Goal: Information Seeking & Learning: Learn about a topic

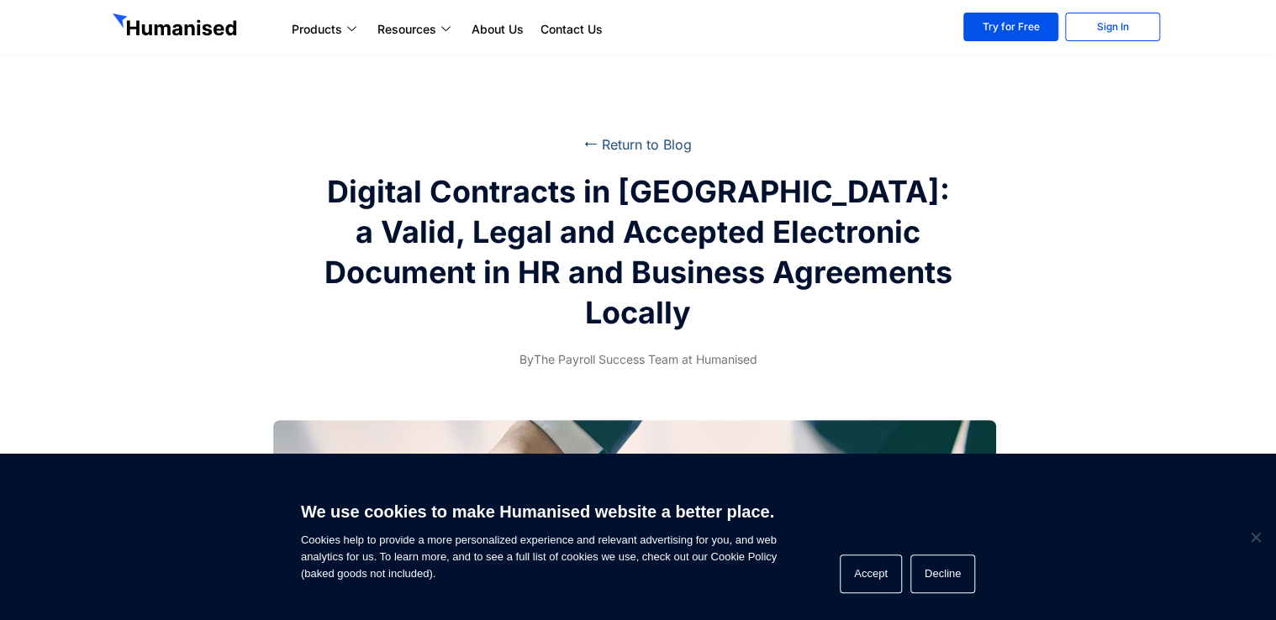
click at [620, 148] on link "⭠ Return to Blog" at bounding box center [638, 144] width 108 height 17
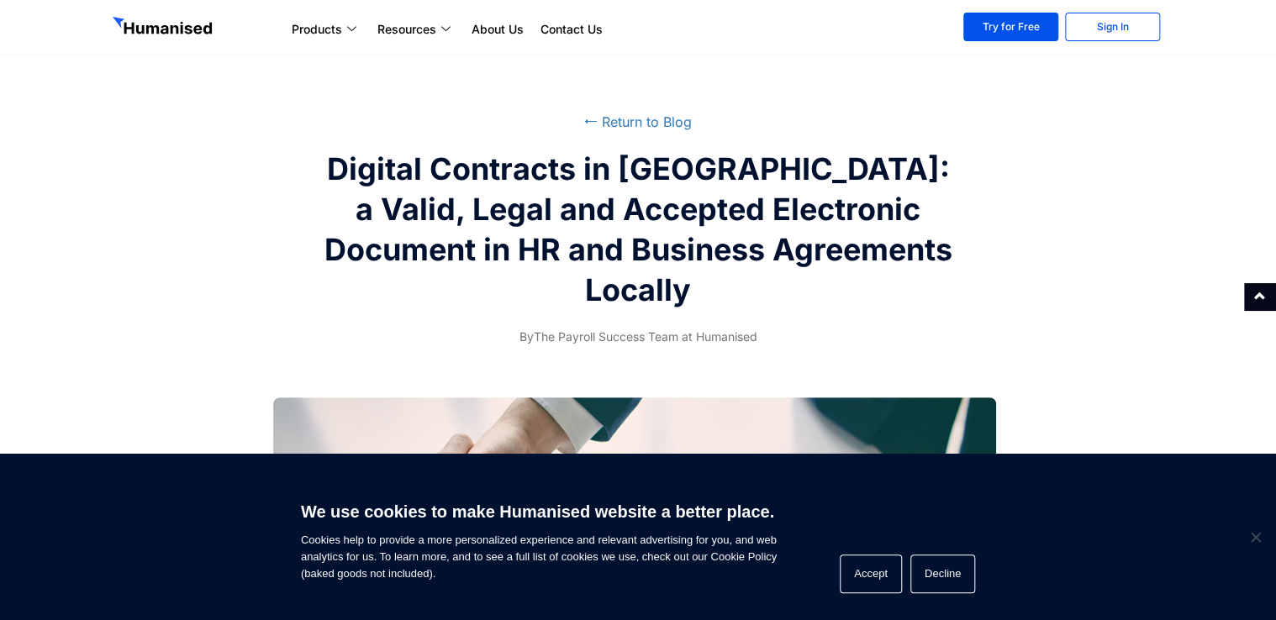
scroll to position [19, 0]
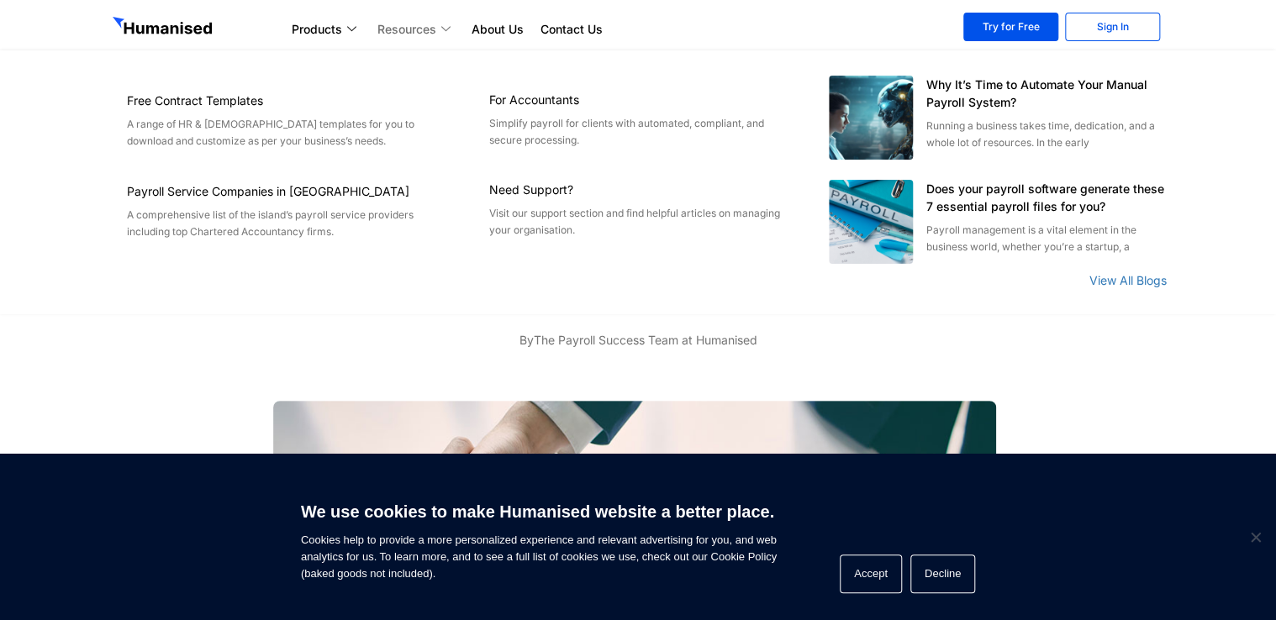
click at [431, 25] on link "Resources" at bounding box center [416, 29] width 94 height 20
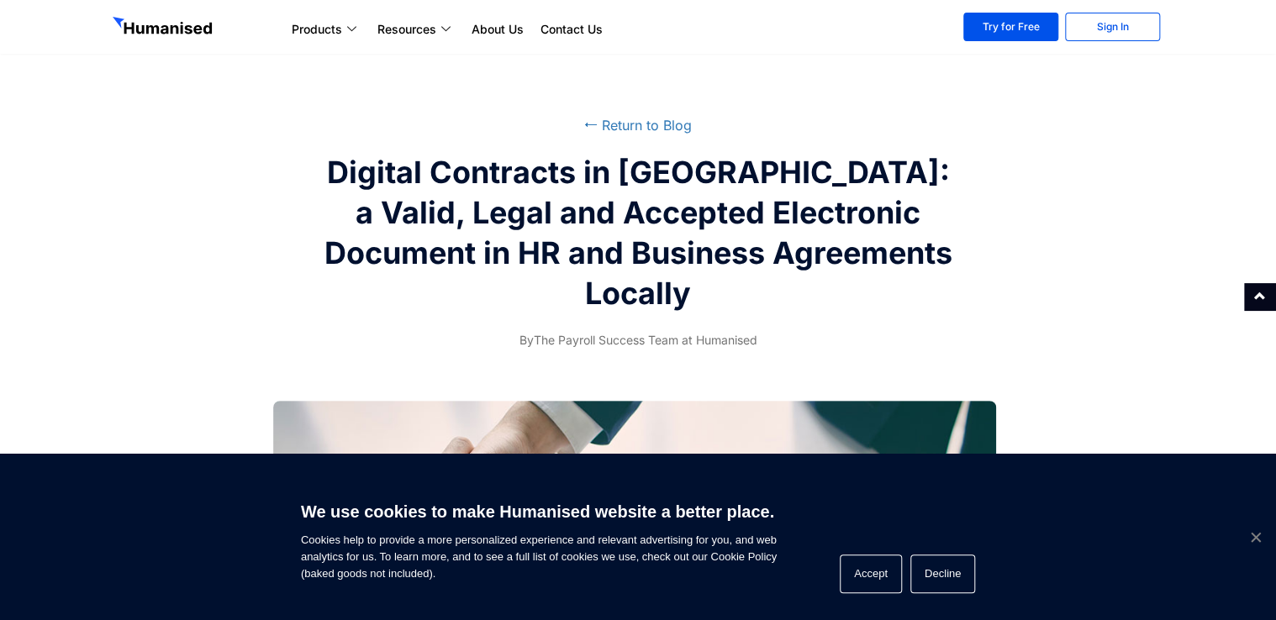
drag, startPoint x: 1273, startPoint y: 536, endPoint x: 1261, endPoint y: 530, distance: 13.2
click at [1261, 530] on div "We use cookies to make Humanised website a better place. Cookies help to provid…" at bounding box center [638, 537] width 1276 height 166
click at [1261, 530] on span "Cookie Notice" at bounding box center [1255, 537] width 17 height 17
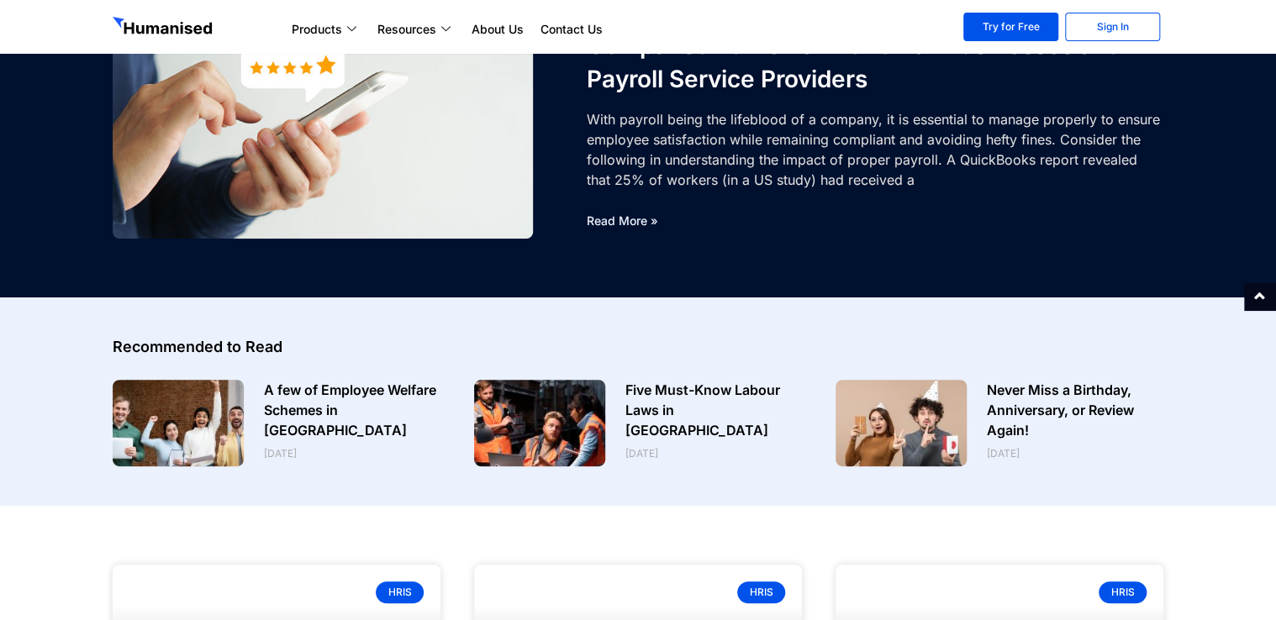
scroll to position [178, 0]
